Goal: Task Accomplishment & Management: Manage account settings

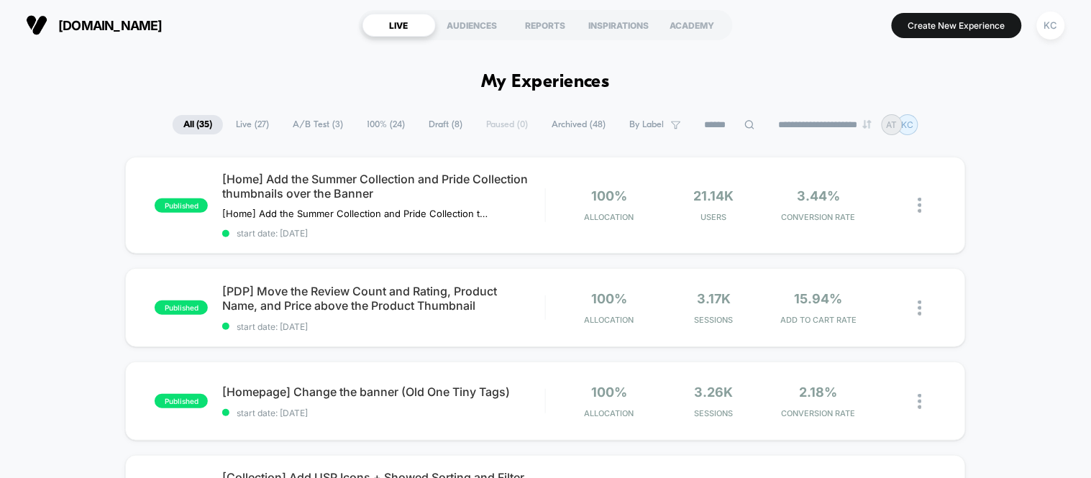
click at [313, 125] on span "A/B Test ( 3 )" at bounding box center [318, 124] width 72 height 19
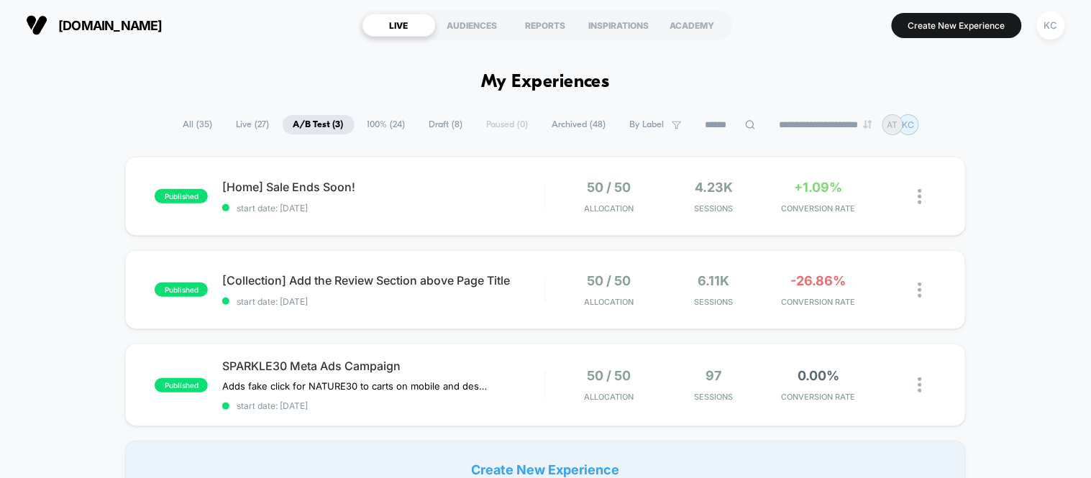
drag, startPoint x: 311, startPoint y: 188, endPoint x: 983, endPoint y: 178, distance: 672.6
click at [983, 178] on div "published [Home] Sale Ends Soon! start date: 21/07/2025 50 / 50 Allocation 4.23…" at bounding box center [545, 328] width 1091 height 342
click at [317, 185] on span "[Home] Sale Ends Soon! Click to edit experience details" at bounding box center [383, 187] width 322 height 14
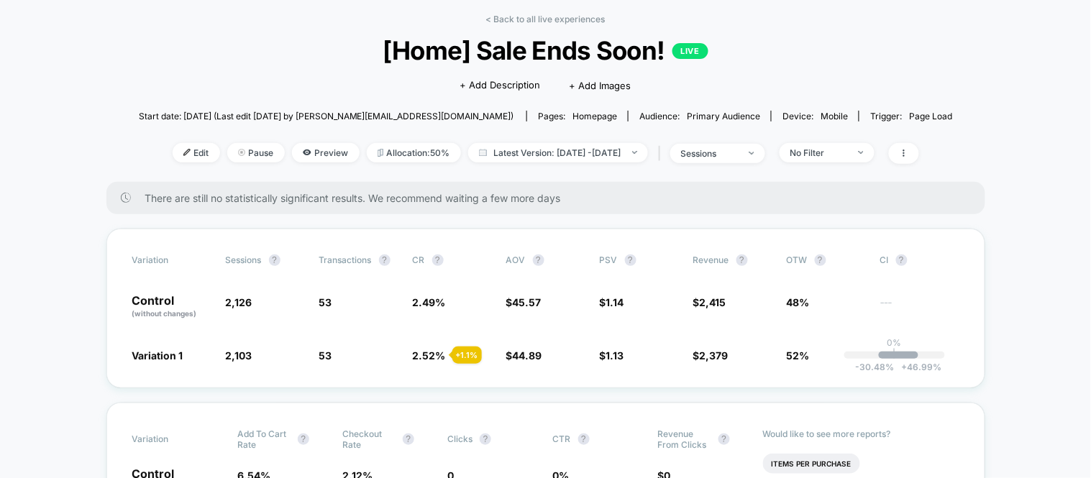
scroll to position [80, 0]
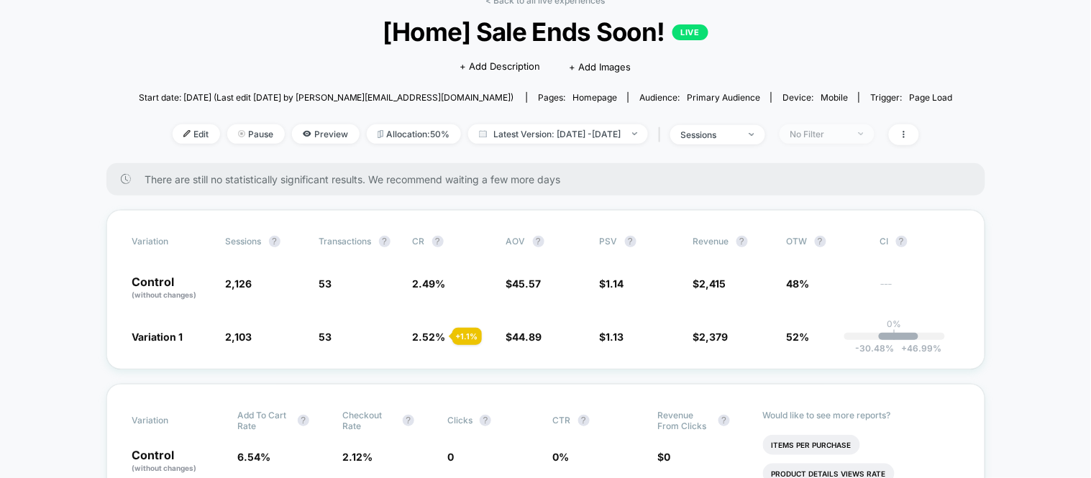
click at [875, 137] on span "No Filter" at bounding box center [827, 133] width 95 height 19
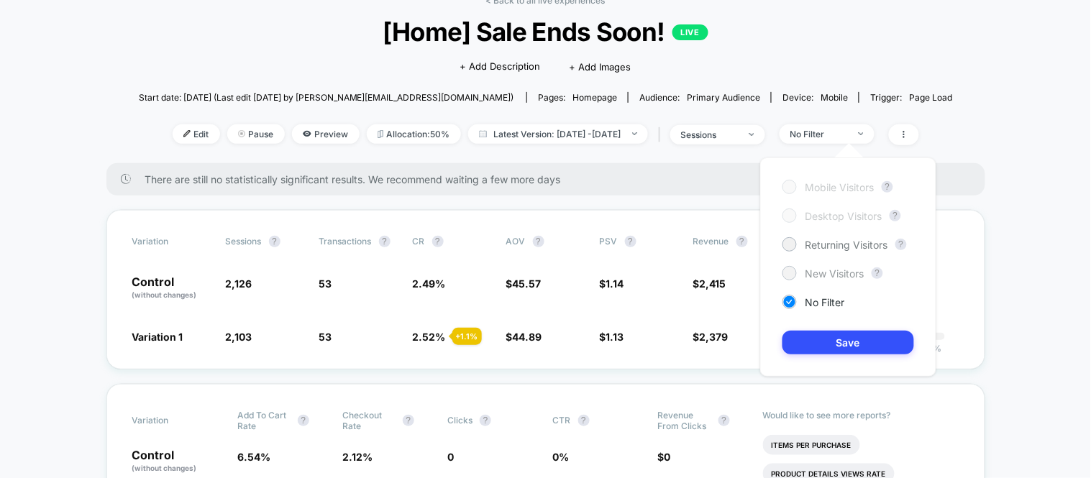
click at [816, 270] on span "New Visitors" at bounding box center [835, 274] width 59 height 12
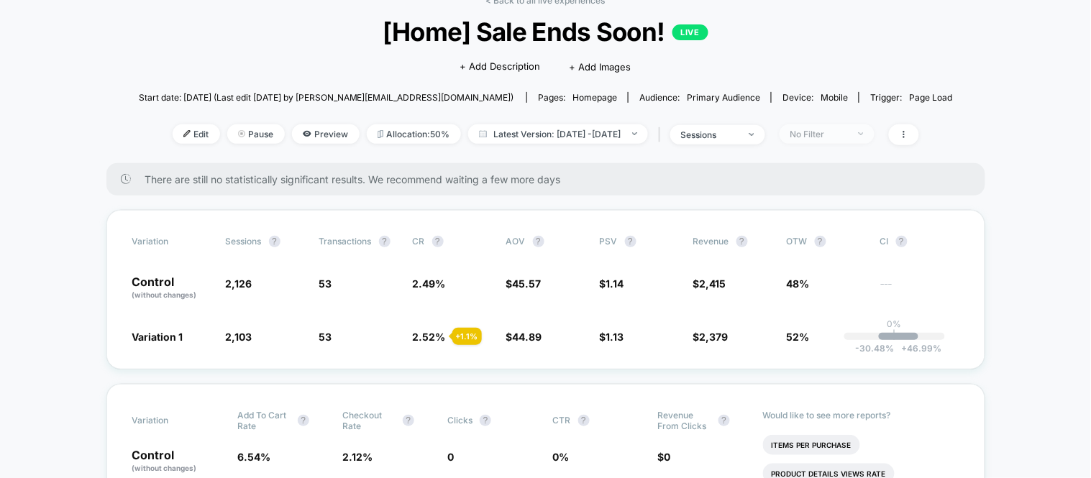
click at [861, 140] on span "No Filter" at bounding box center [827, 133] width 95 height 19
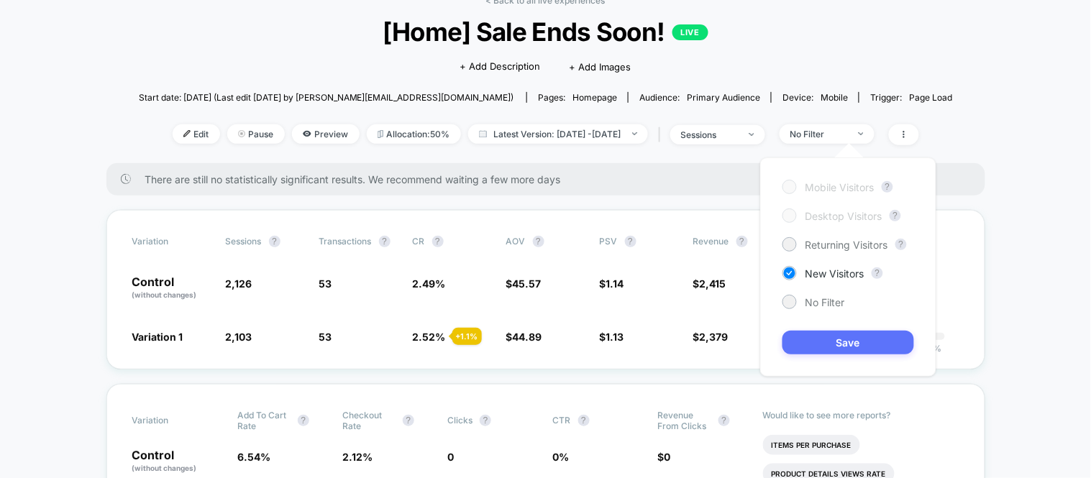
click at [847, 342] on button "Save" at bounding box center [849, 343] width 132 height 24
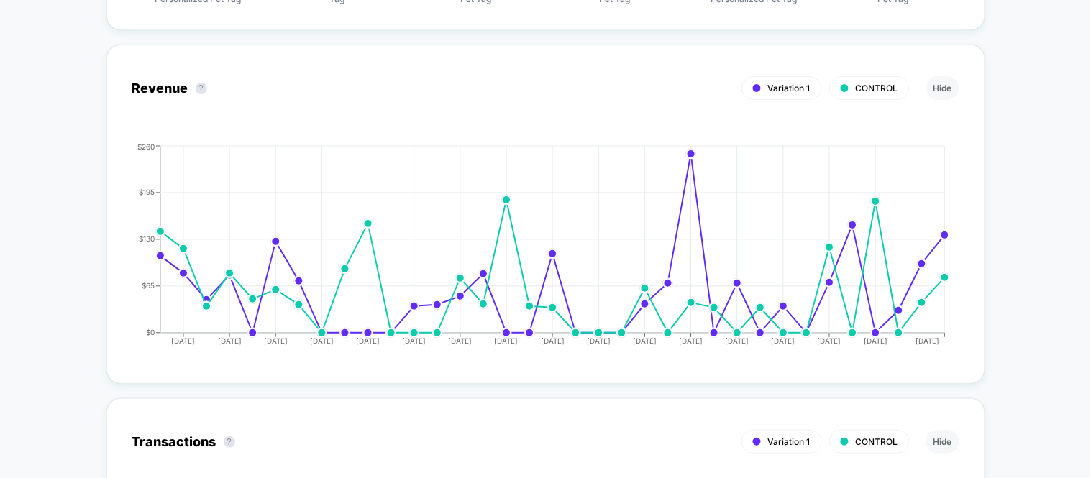
scroll to position [1358, 0]
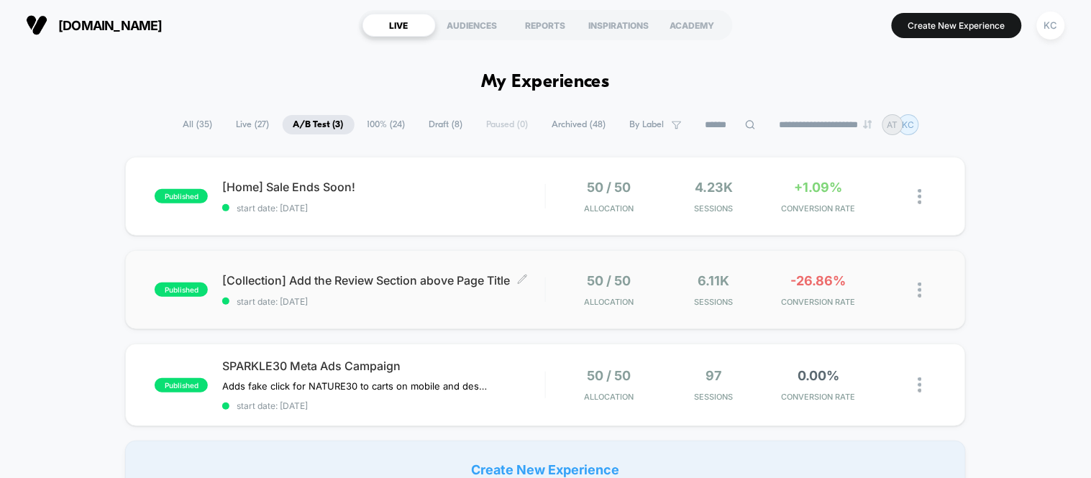
click at [365, 273] on span "[Collection] Add the Review Section above Page Title Click to edit experience d…" at bounding box center [383, 280] width 322 height 14
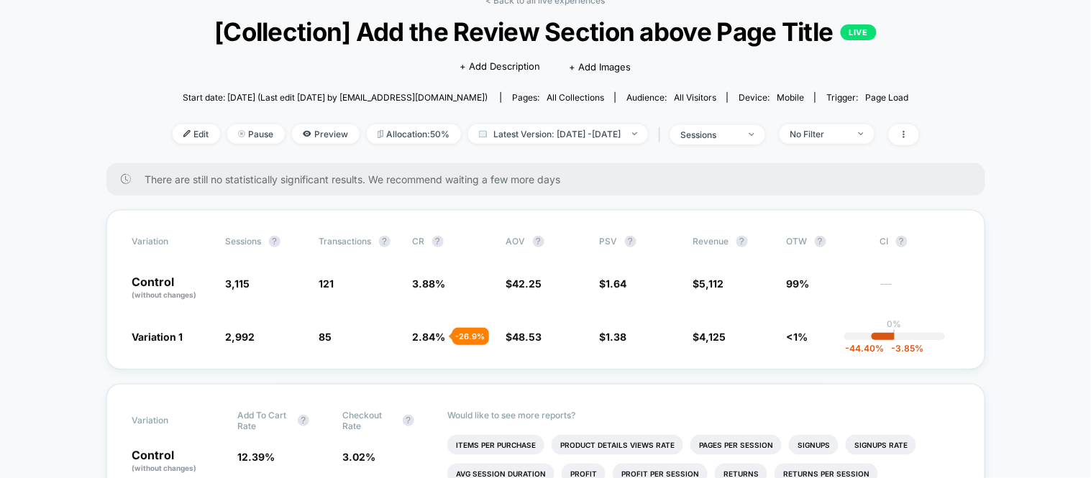
scroll to position [399, 0]
